Goal: Check status: Check status

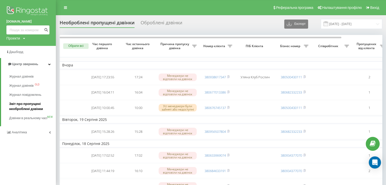
click at [22, 106] on span "Звіт про пропущені необроблені дзвінки" at bounding box center [31, 106] width 44 height 10
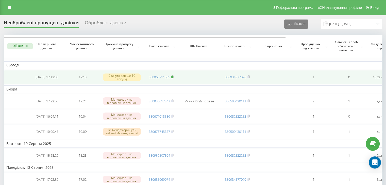
click at [174, 77] on icon at bounding box center [172, 76] width 2 height 3
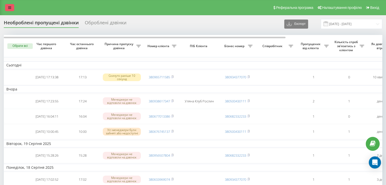
click at [11, 8] on link at bounding box center [9, 7] width 9 height 7
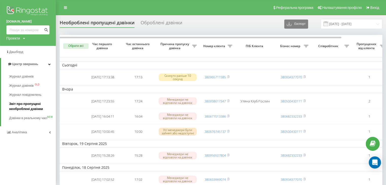
click at [23, 108] on span "Звіт про пропущені необроблені дзвінки" at bounding box center [31, 106] width 44 height 10
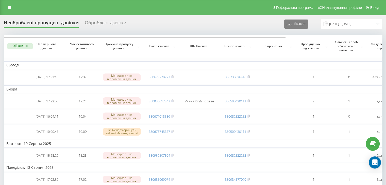
click at [9, 8] on icon at bounding box center [9, 8] width 3 height 4
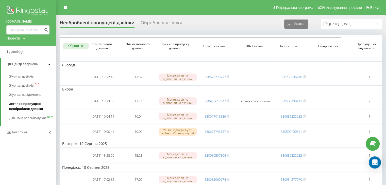
click at [17, 106] on span "Звіт про пропущені необроблені дзвінки" at bounding box center [31, 106] width 44 height 10
